Goal: Find specific page/section: Find specific page/section

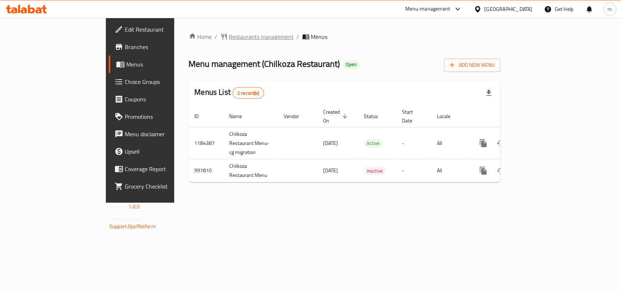
click at [229, 35] on span "Restaurants management" at bounding box center [261, 36] width 65 height 9
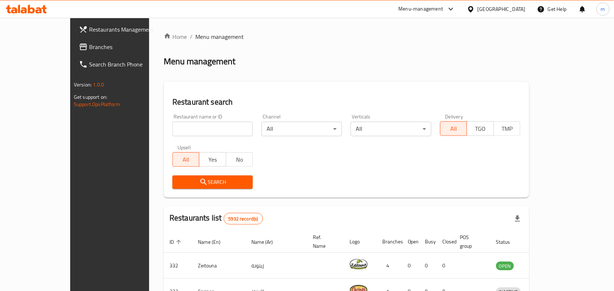
click at [180, 126] on input "search" at bounding box center [212, 129] width 80 height 15
paste input "660416"
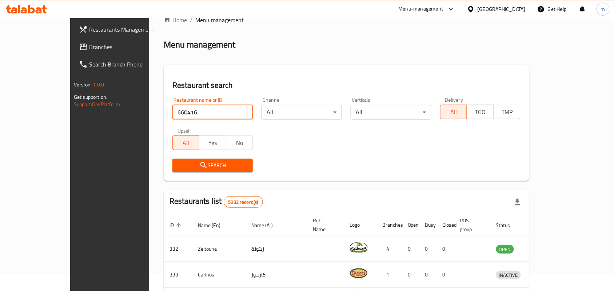
scroll to position [45, 0]
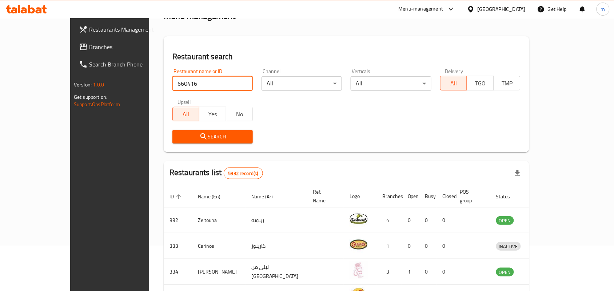
type input "660416"
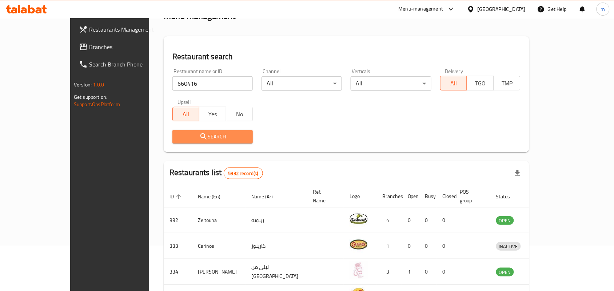
click at [178, 135] on span "Search" at bounding box center [212, 136] width 69 height 9
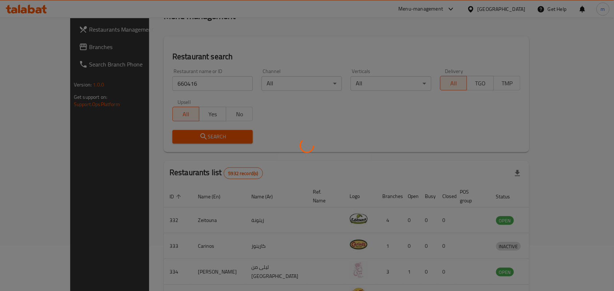
scroll to position [19, 0]
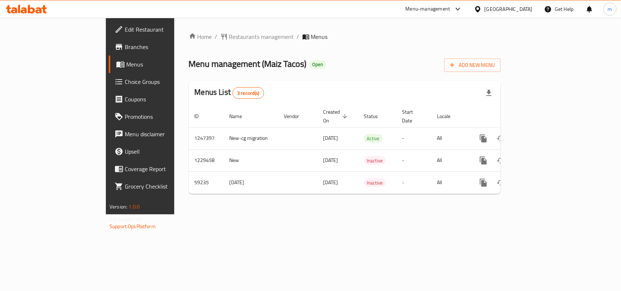
click at [229, 35] on span "Restaurants management" at bounding box center [261, 36] width 65 height 9
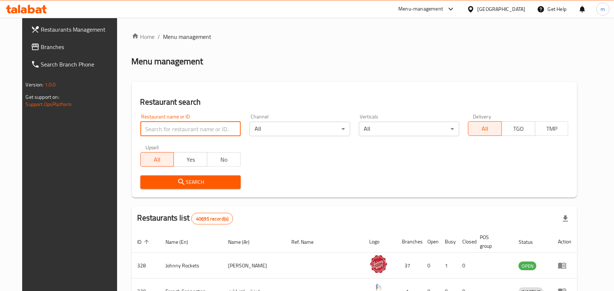
click at [181, 129] on input "search" at bounding box center [190, 129] width 100 height 15
paste input "28726"
type input "28726"
click button "Search" at bounding box center [190, 182] width 100 height 13
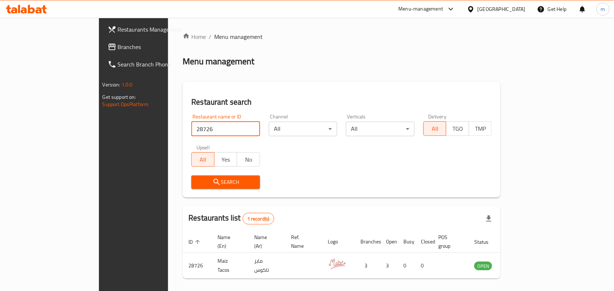
click at [118, 47] on span "Branches" at bounding box center [157, 47] width 78 height 9
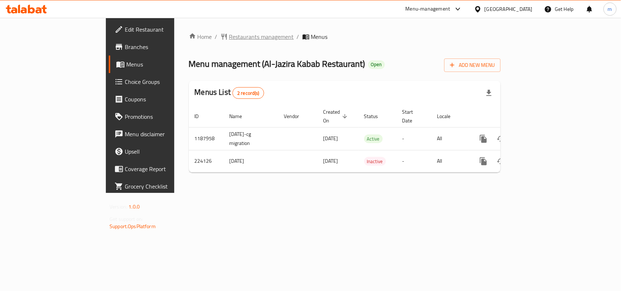
click at [229, 35] on span "Restaurants management" at bounding box center [261, 36] width 65 height 9
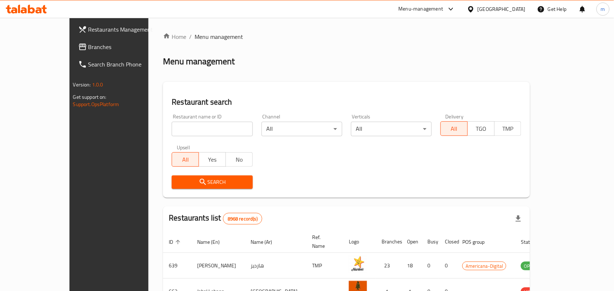
click at [186, 129] on input "search" at bounding box center [212, 129] width 81 height 15
paste input "625562"
type input "625562"
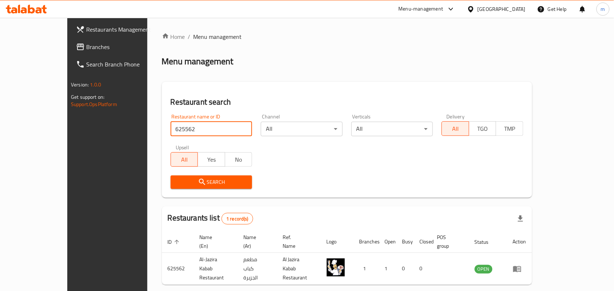
drag, startPoint x: 28, startPoint y: 47, endPoint x: 13, endPoint y: 52, distance: 16.1
click at [86, 47] on span "Branches" at bounding box center [125, 47] width 78 height 9
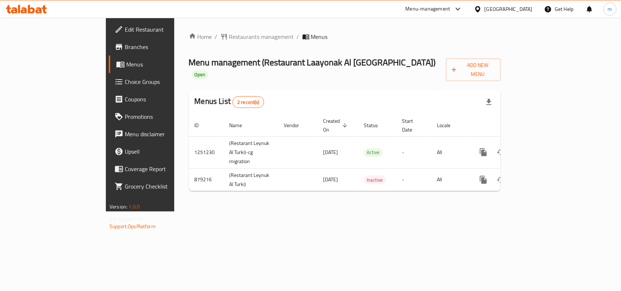
click at [189, 44] on div "Home / Restaurants management / Menus Menu management ( Restaurant [GEOGRAPHIC_…" at bounding box center [345, 114] width 312 height 165
click at [189, 44] on div "Home / Restaurants management / Menus Menu management ( Restaurant Laayonak Al …" at bounding box center [345, 114] width 312 height 165
click at [229, 39] on span "Restaurants management" at bounding box center [261, 36] width 65 height 9
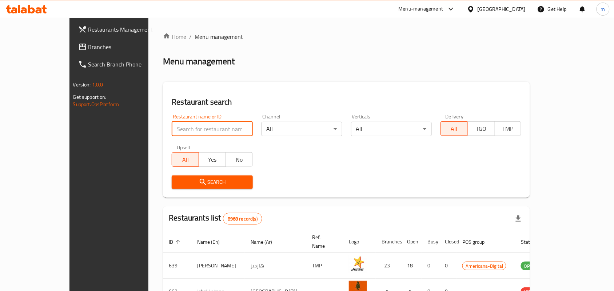
click at [184, 135] on input "search" at bounding box center [212, 129] width 81 height 15
paste input "657601"
type input "657601"
click button "Search" at bounding box center [212, 182] width 81 height 13
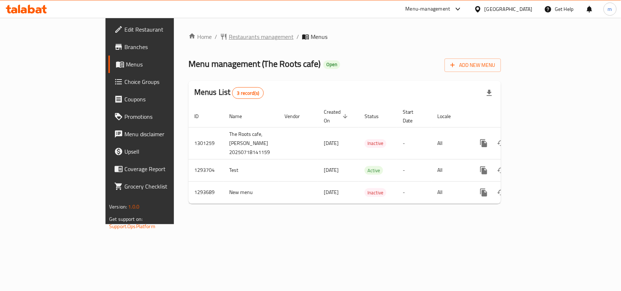
click at [229, 34] on span "Restaurants management" at bounding box center [261, 36] width 65 height 9
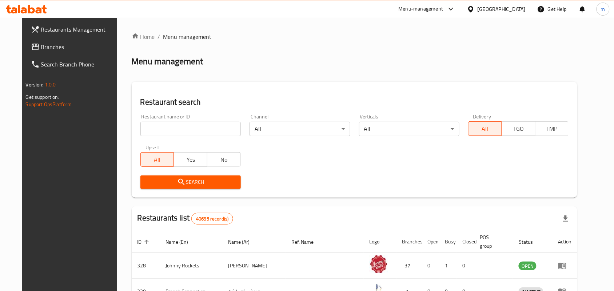
click at [194, 124] on input "search" at bounding box center [190, 129] width 100 height 15
paste input "699635"
type input "699635"
click button "Search" at bounding box center [190, 182] width 100 height 13
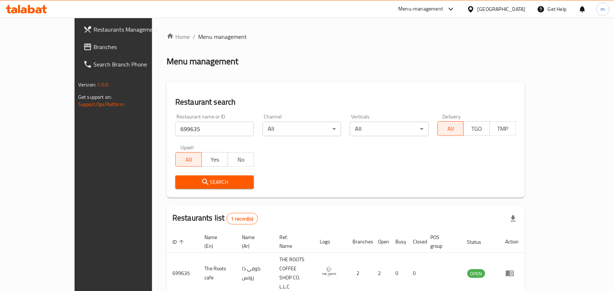
click at [93, 48] on span "Branches" at bounding box center [132, 47] width 78 height 9
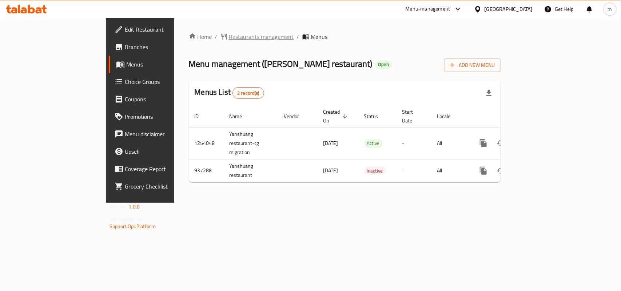
click at [229, 38] on span "Restaurants management" at bounding box center [261, 36] width 65 height 9
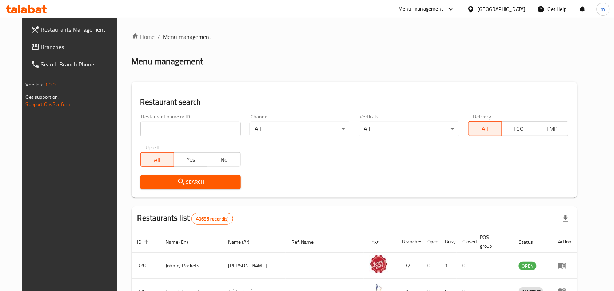
click at [173, 130] on input "search" at bounding box center [190, 129] width 100 height 15
paste input "659065"
type input "659065"
click button "Search" at bounding box center [190, 182] width 100 height 13
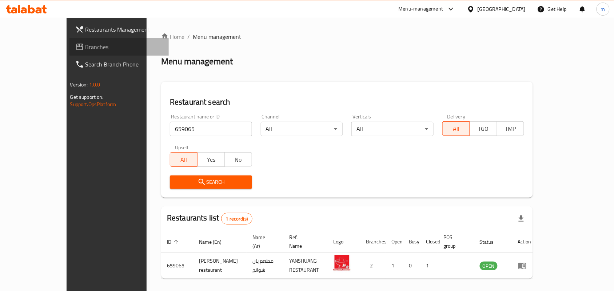
click at [85, 50] on span "Branches" at bounding box center [124, 47] width 78 height 9
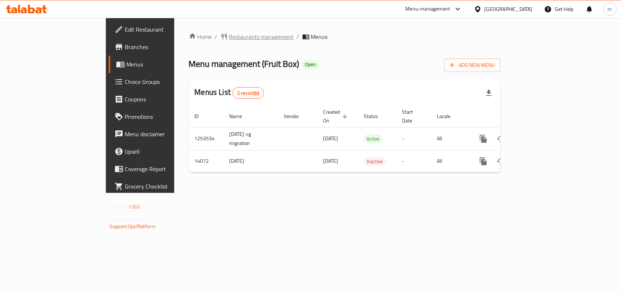
click at [229, 35] on span "Restaurants management" at bounding box center [261, 36] width 65 height 9
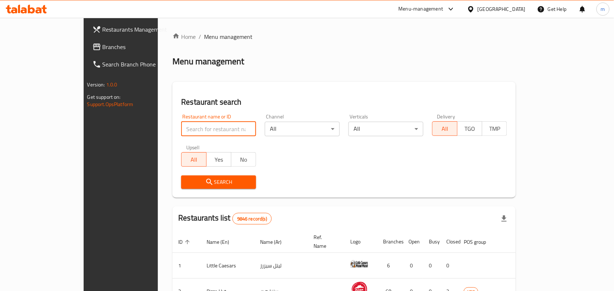
click at [219, 135] on input "search" at bounding box center [218, 129] width 75 height 15
paste input "8514"
type input "8514"
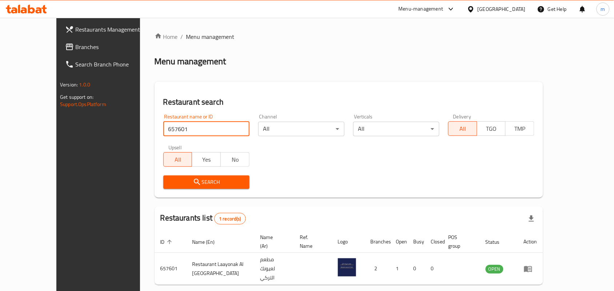
click at [75, 48] on span "Branches" at bounding box center [114, 47] width 78 height 9
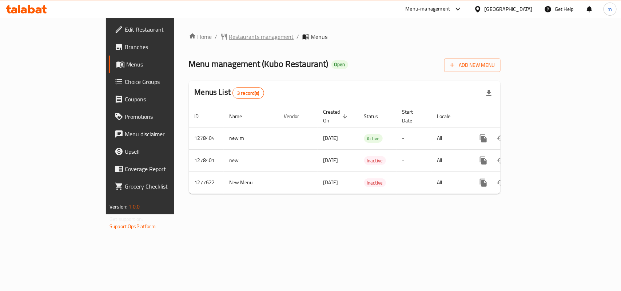
click at [229, 39] on span "Restaurants management" at bounding box center [261, 36] width 65 height 9
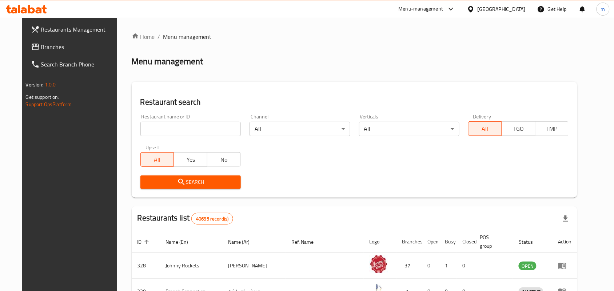
click at [171, 129] on input "search" at bounding box center [190, 129] width 100 height 15
paste input "692215"
type input "692215"
click button "Search" at bounding box center [190, 182] width 100 height 13
